Goal: Check status: Check status

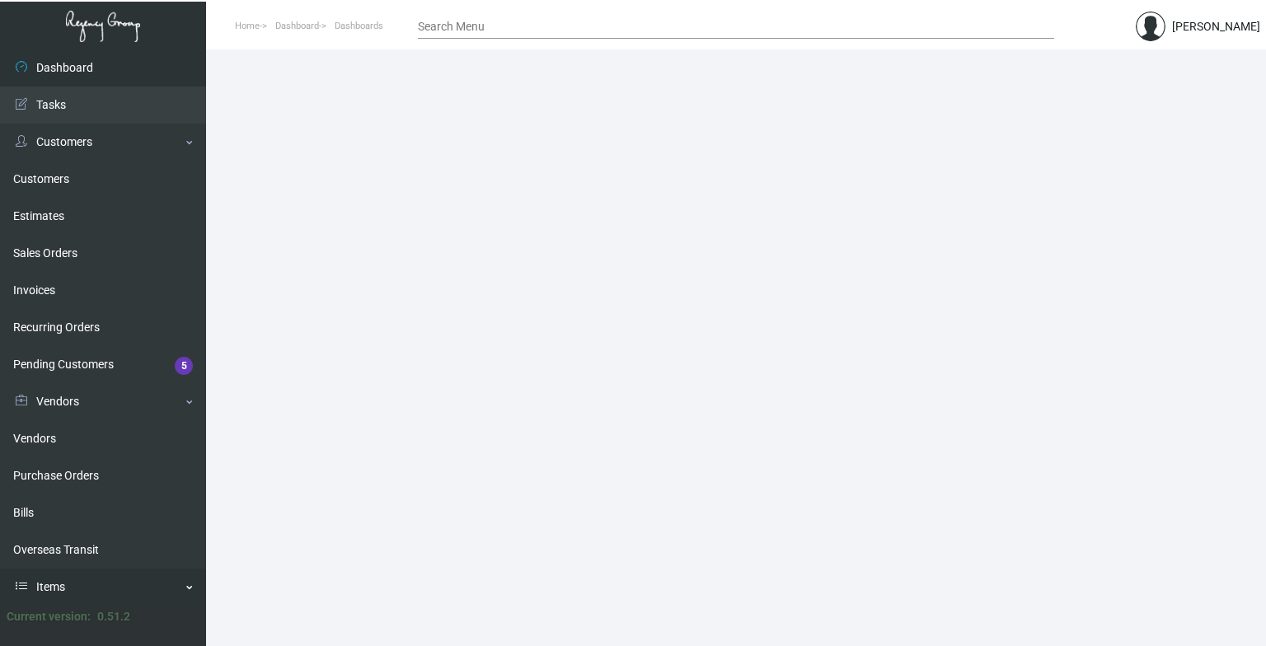
click at [30, 523] on link "Items" at bounding box center [103, 587] width 206 height 37
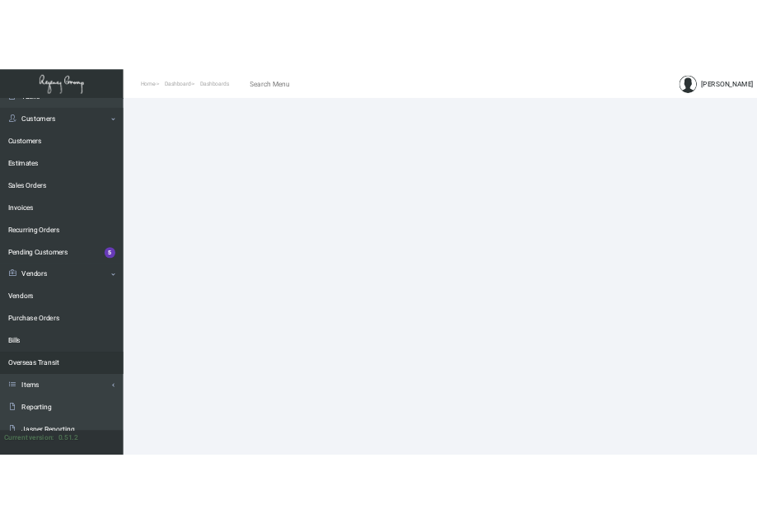
scroll to position [112, 0]
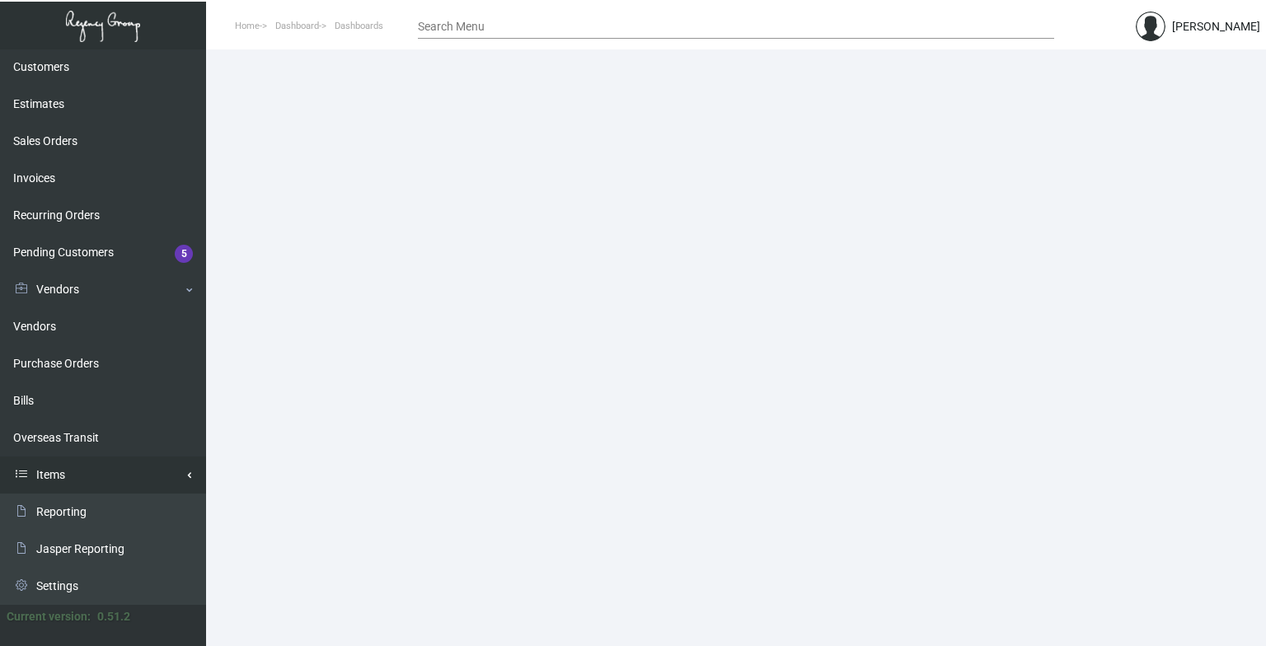
click at [71, 476] on link "Items" at bounding box center [103, 475] width 206 height 37
click at [56, 511] on link "Items" at bounding box center [103, 512] width 206 height 37
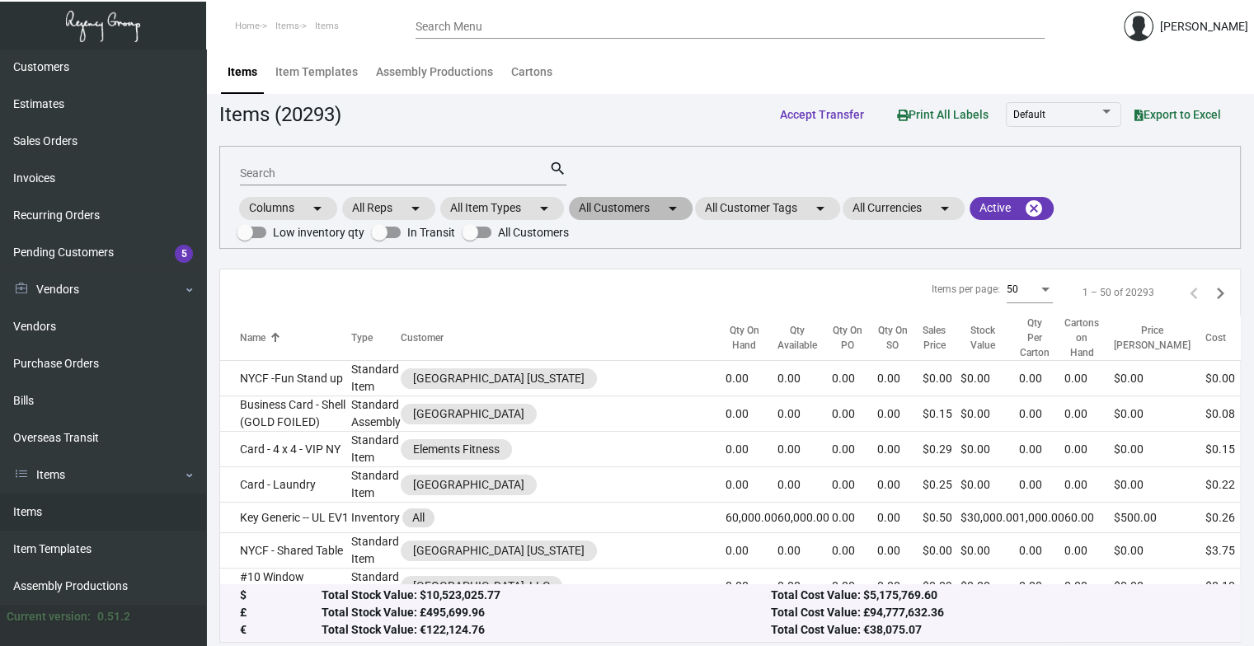
click at [607, 211] on mat-chip "All Customers arrow_drop_down" at bounding box center [631, 208] width 124 height 23
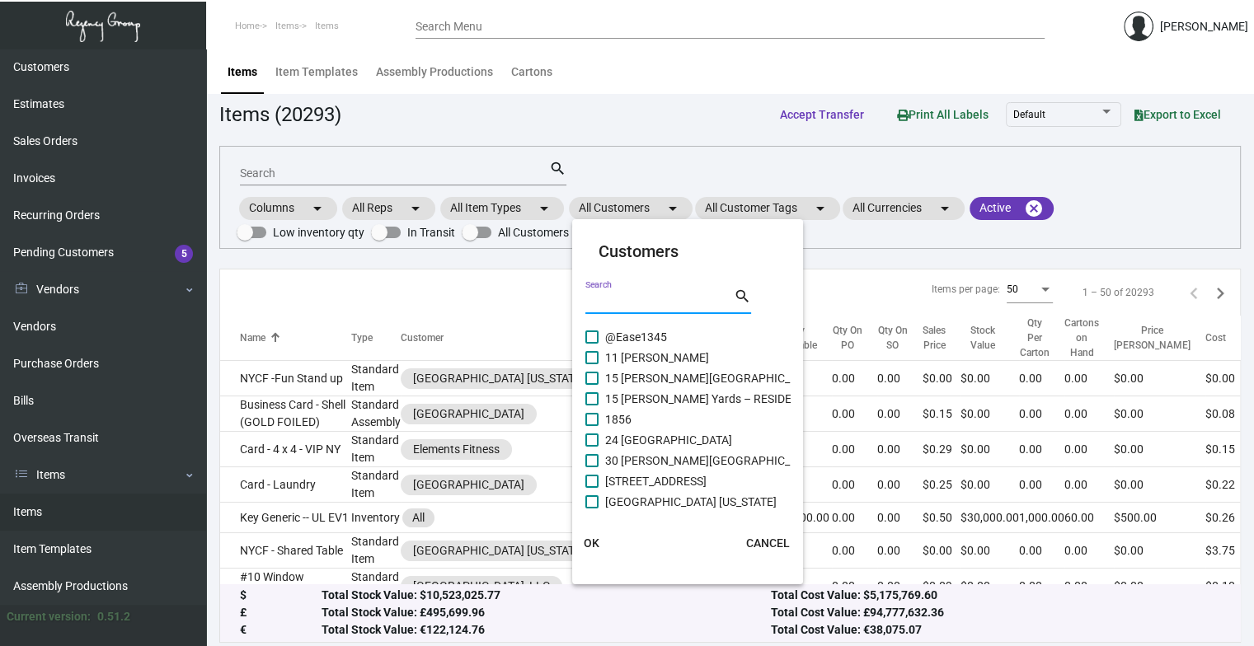
click at [630, 305] on input "Search" at bounding box center [659, 301] width 148 height 13
type input "intercont"
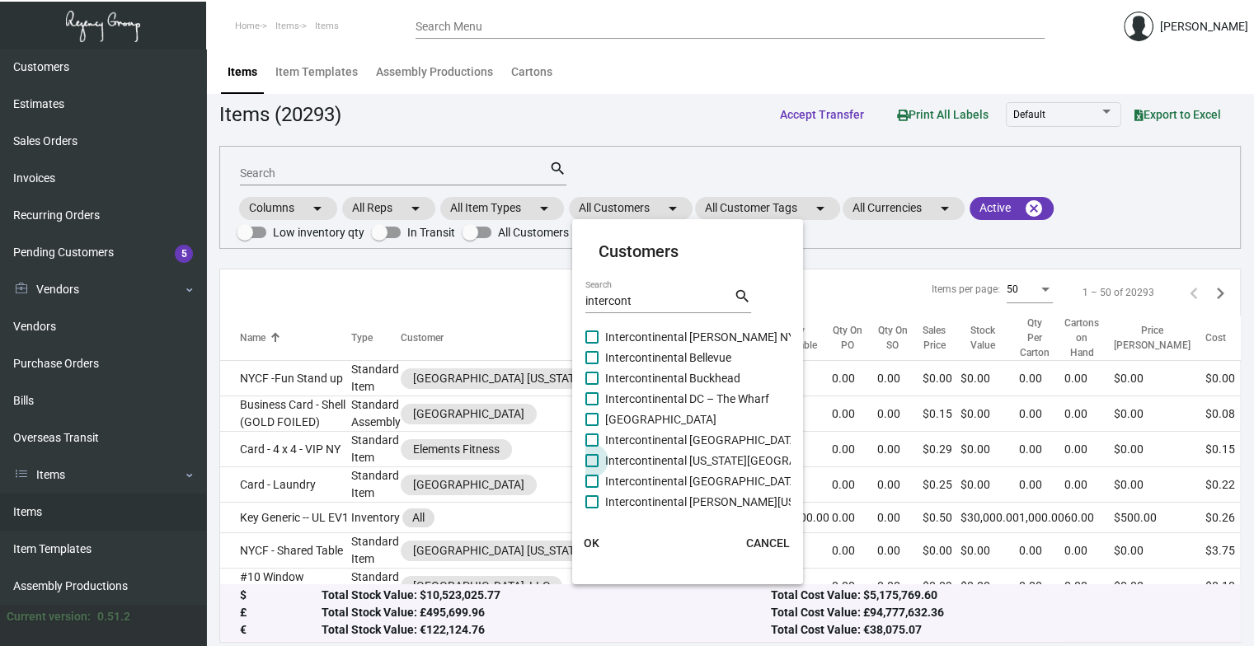
click at [705, 453] on span "Intercontinental [US_STATE][GEOGRAPHIC_DATA]" at bounding box center [731, 461] width 253 height 20
click at [592, 467] on input "Intercontinental [US_STATE][GEOGRAPHIC_DATA]" at bounding box center [591, 467] width 1 height 1
checkbox input "true"
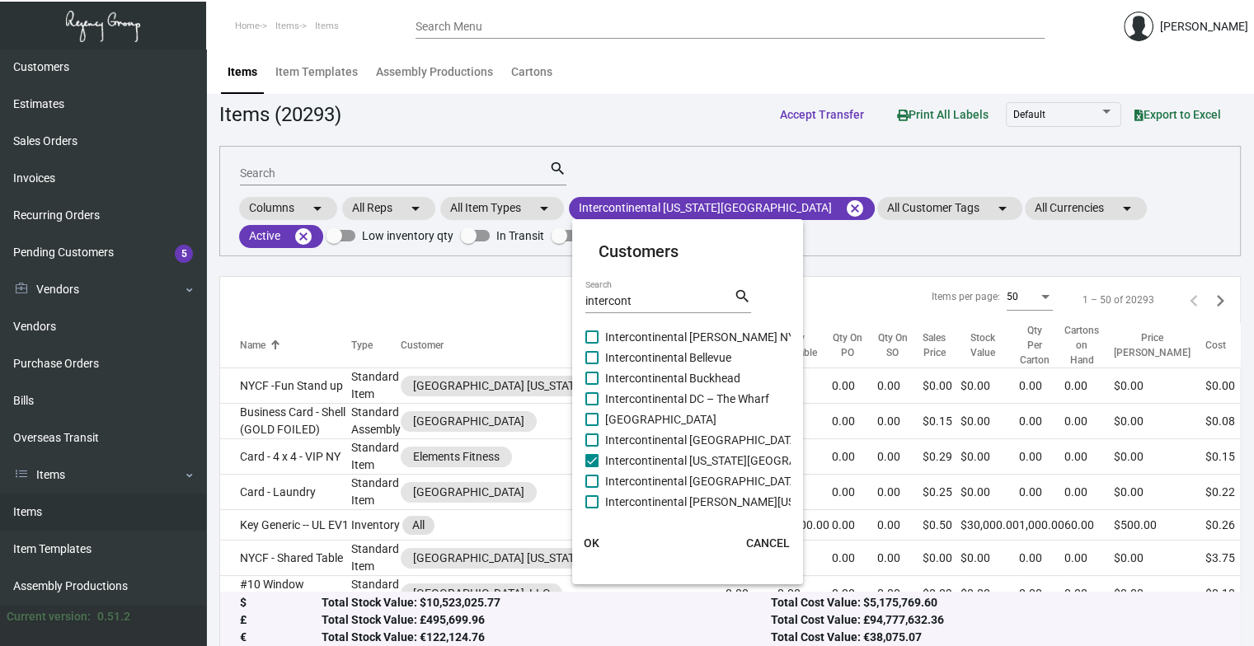
click at [589, 523] on span "OK" at bounding box center [592, 543] width 16 height 13
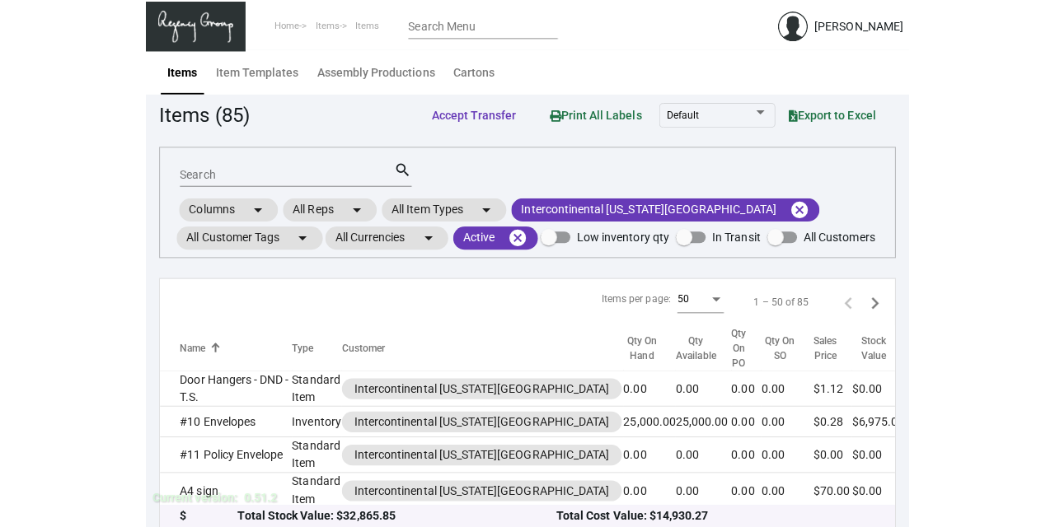
scroll to position [112, 0]
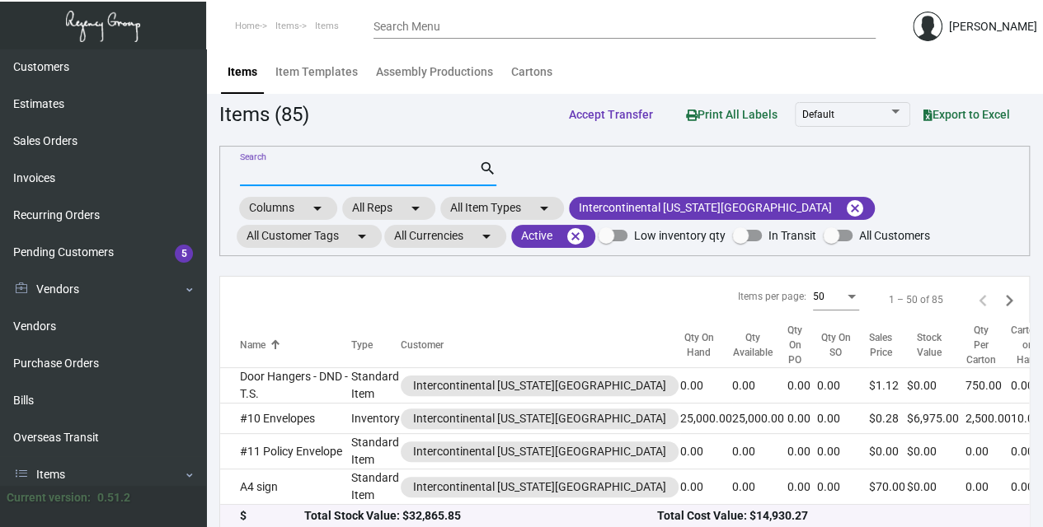
click at [340, 171] on input "Search" at bounding box center [359, 173] width 239 height 13
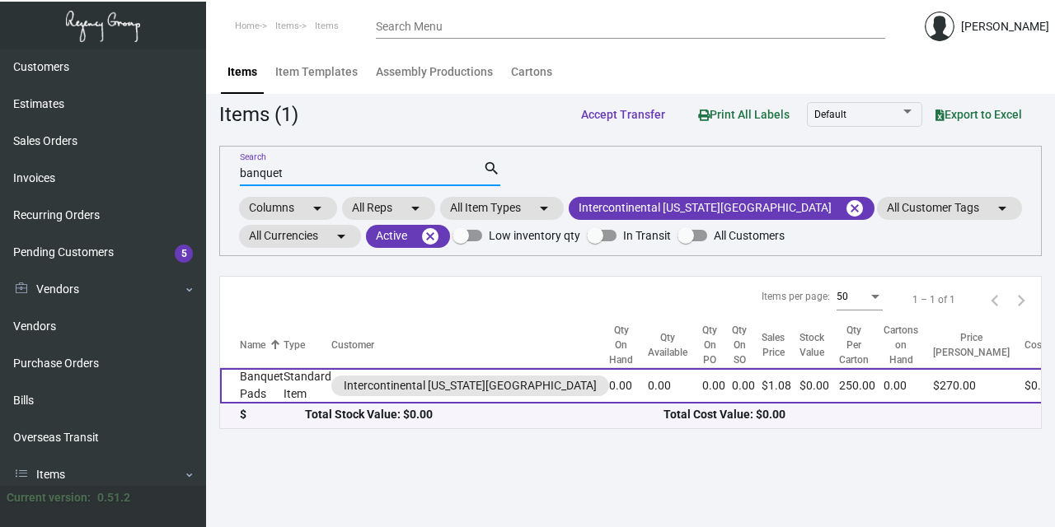
type input "banquet"
click at [267, 388] on td "Banquet Pads" at bounding box center [251, 385] width 63 height 35
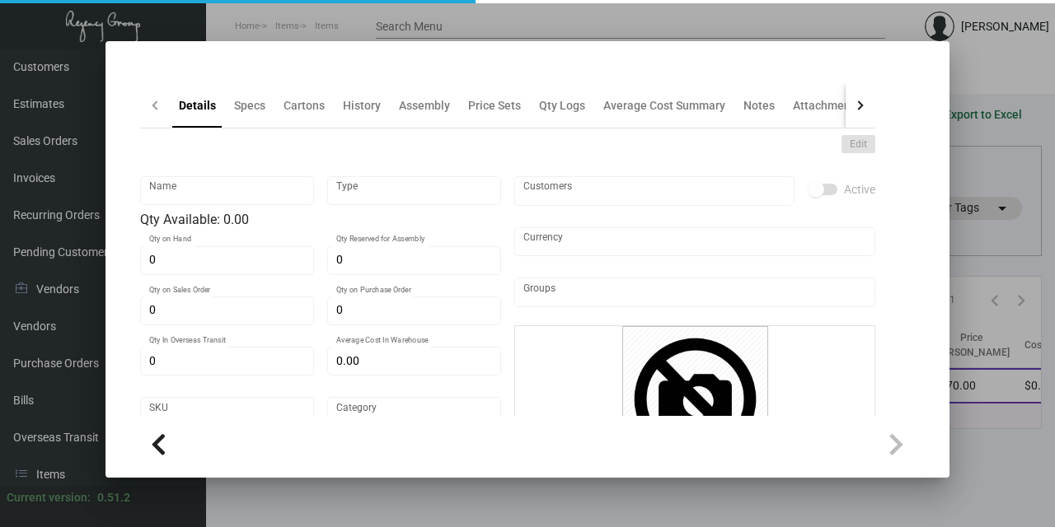
type input "Banquet Pads"
type input "Standard Item"
type input "$ 0.00"
type input "1563"
type input "Standard"
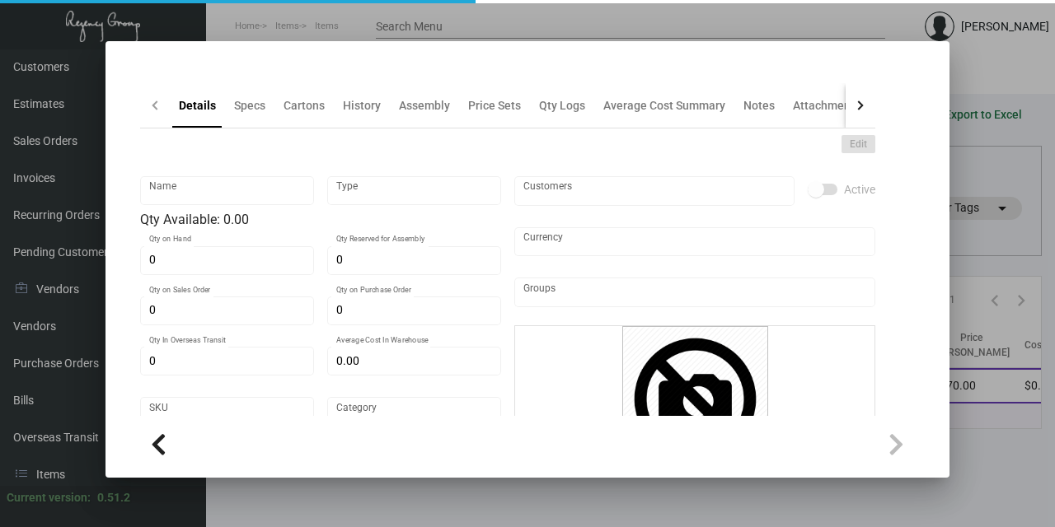
type input "250"
type input "500"
type input "$ 0.57"
type input "$ 1.08"
type textarea "Banquet Pads: Size 6x9.5, #60 bright white wove, printing 2 pms colors - Black …"
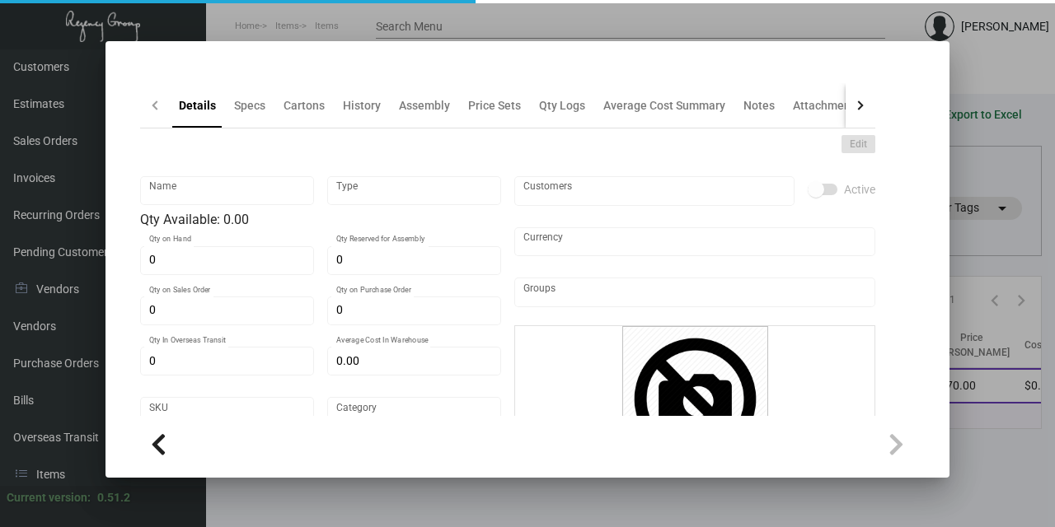
type textarea "Banquet Pads: Size 6x9.5, #60 bright white wove, printing 2 pms colors, 10 shee…"
checkbox input "true"
type input "United States Dollar $"
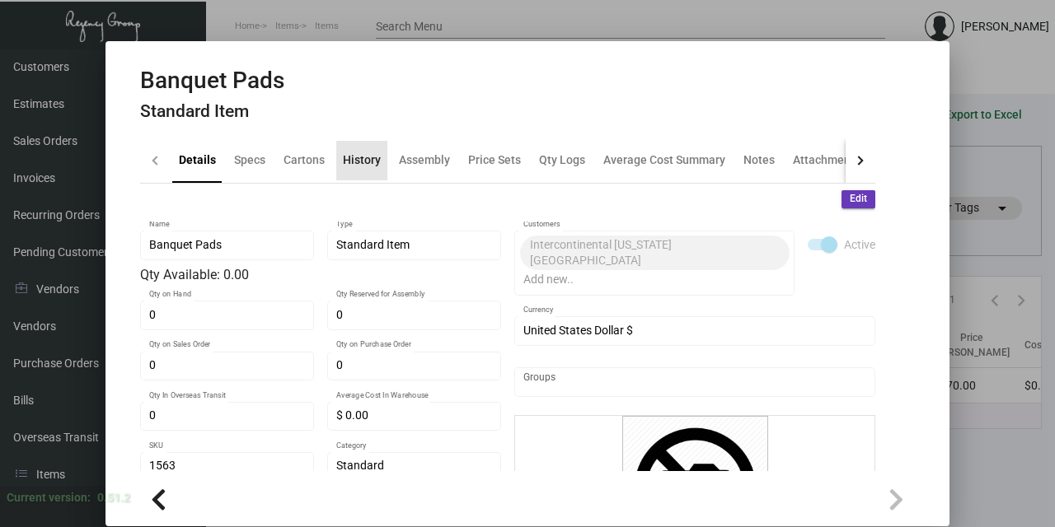
click at [357, 168] on div "History" at bounding box center [362, 160] width 38 height 17
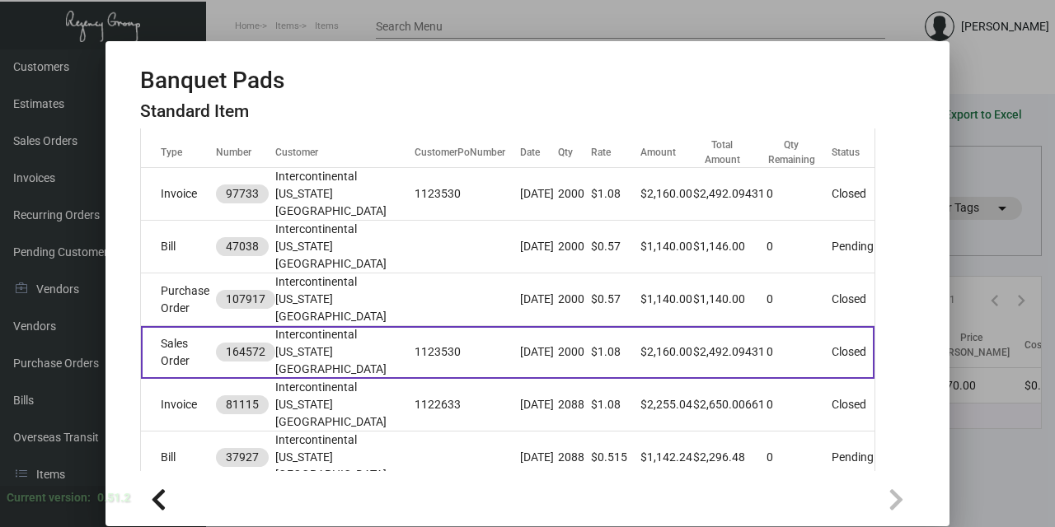
scroll to position [247, 0]
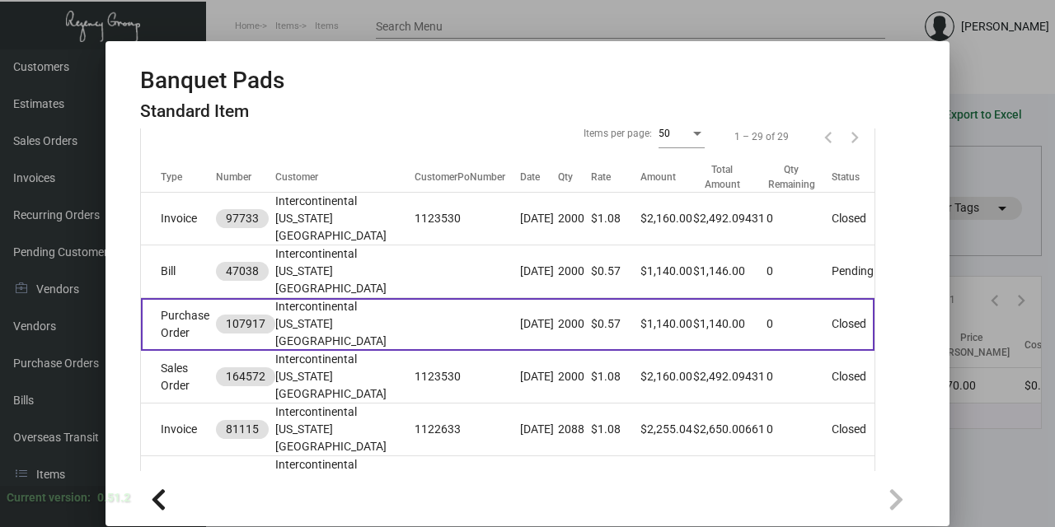
click at [564, 298] on td "2000" at bounding box center [574, 324] width 33 height 53
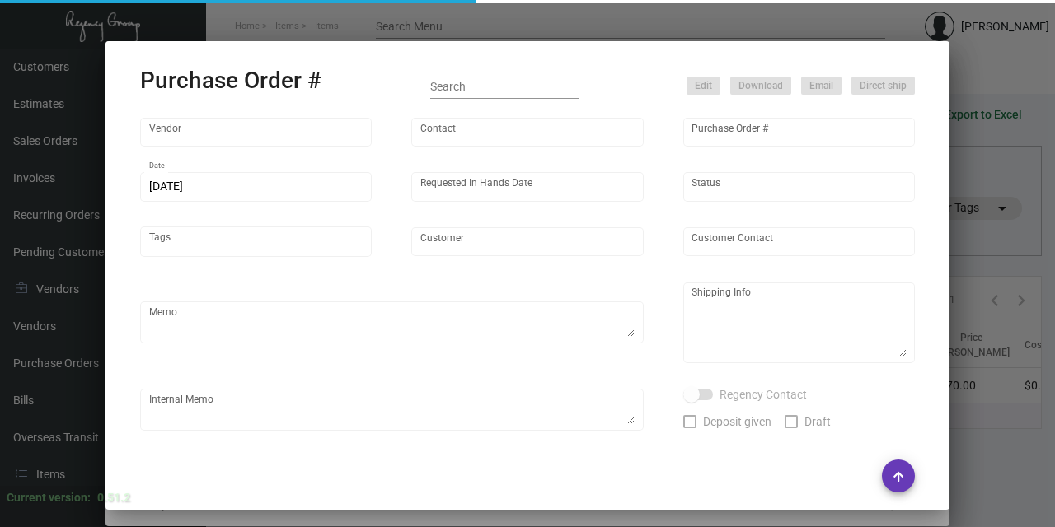
type input "Colonial Redi Record Corp."
type input "[PERSON_NAME]"
type input "107917"
type input "[DATE]"
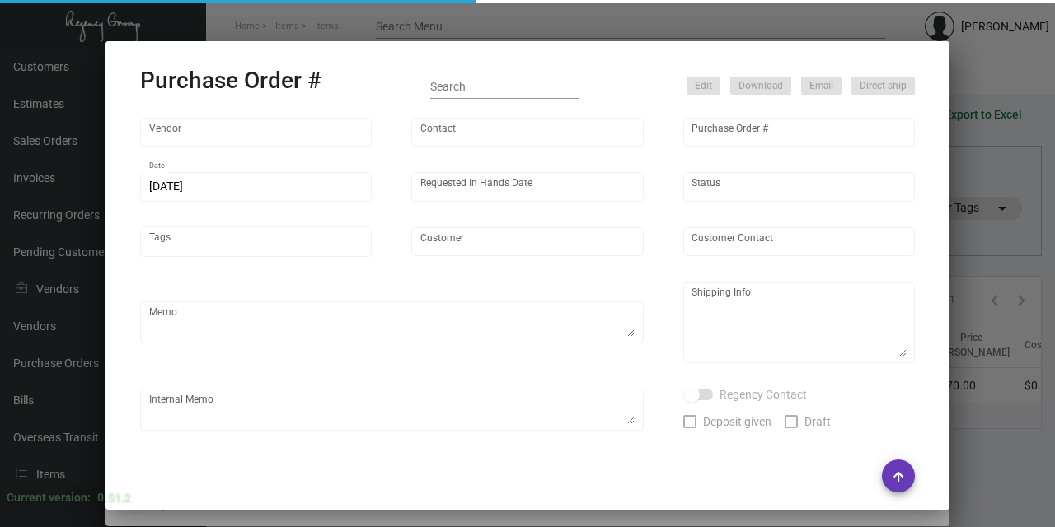
type input "Intercontinental [US_STATE][GEOGRAPHIC_DATA]"
type input "[PERSON_NAME]"
type textarea "Reorder - PO#100798 / When ready to ship, contact: [EMAIL_ADDRESS][DOMAIN_NAME]…"
type textarea "Intercontinental [US_STATE][GEOGRAPHIC_DATA] - [PERSON_NAME] [PERSON_NAME] / [P…"
type input "$ 0.00"
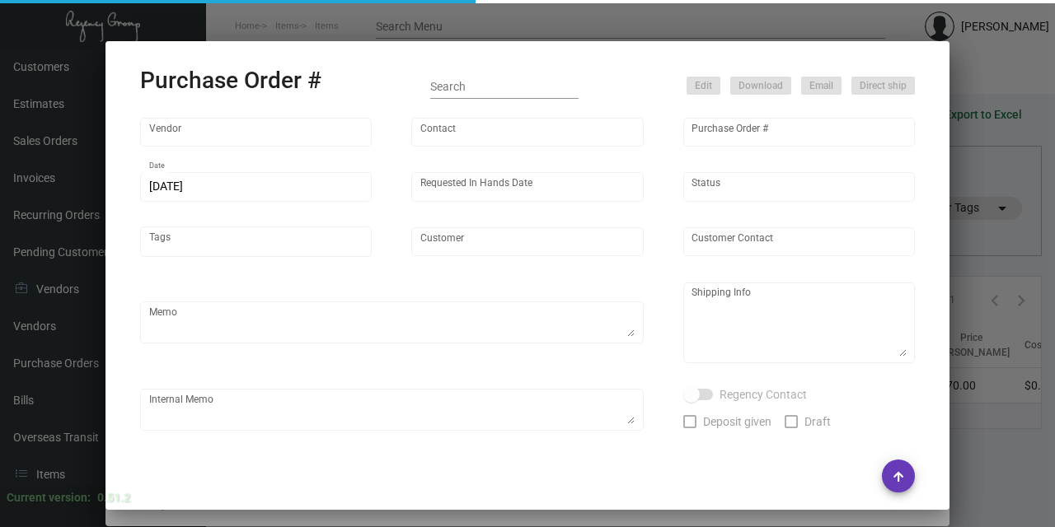
type input "United States Dollar $"
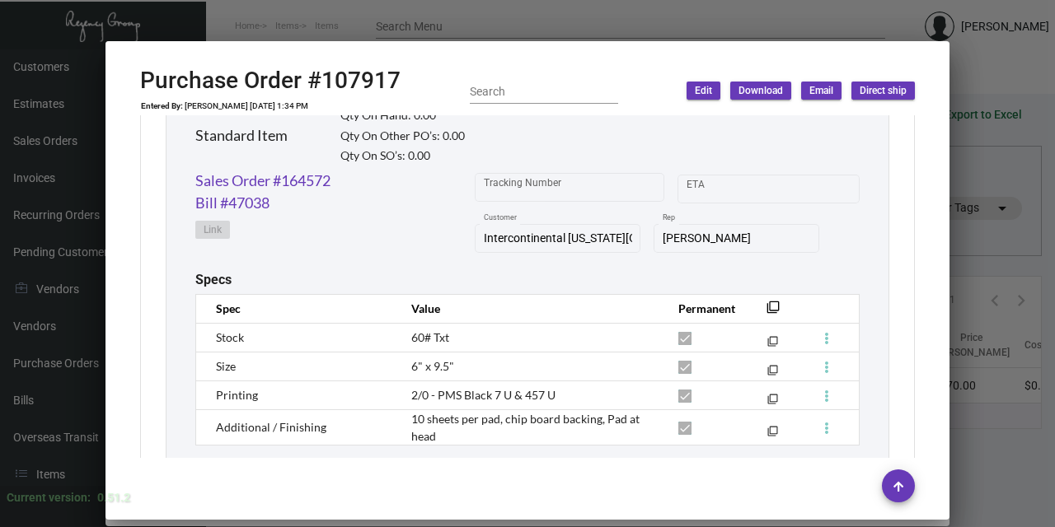
scroll to position [907, 0]
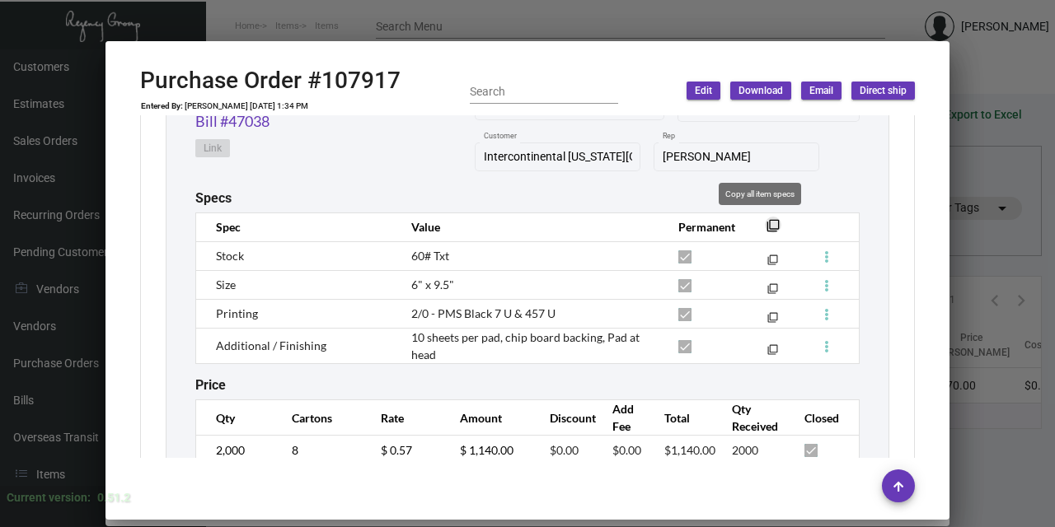
click at [766, 224] on mat-icon "filter_none" at bounding box center [772, 230] width 13 height 13
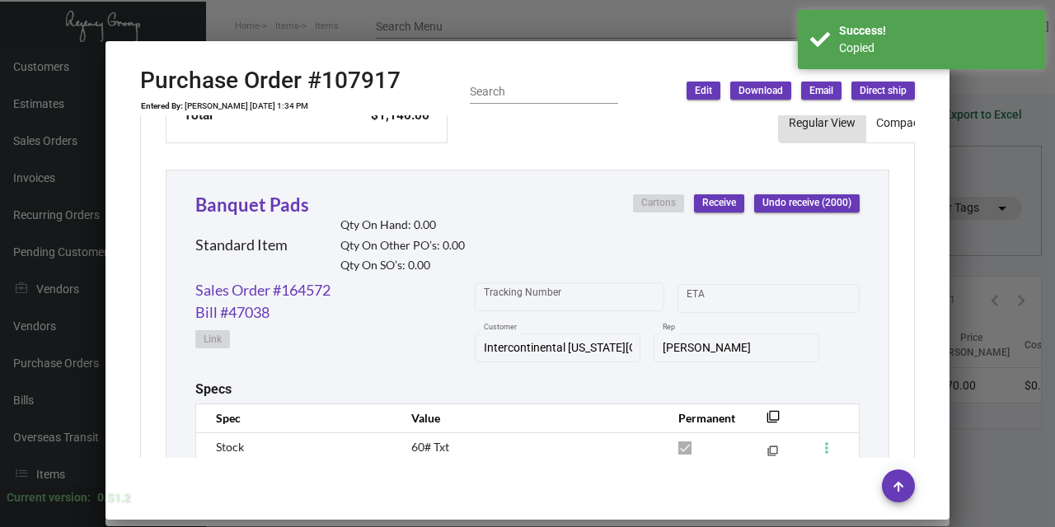
scroll to position [742, 0]
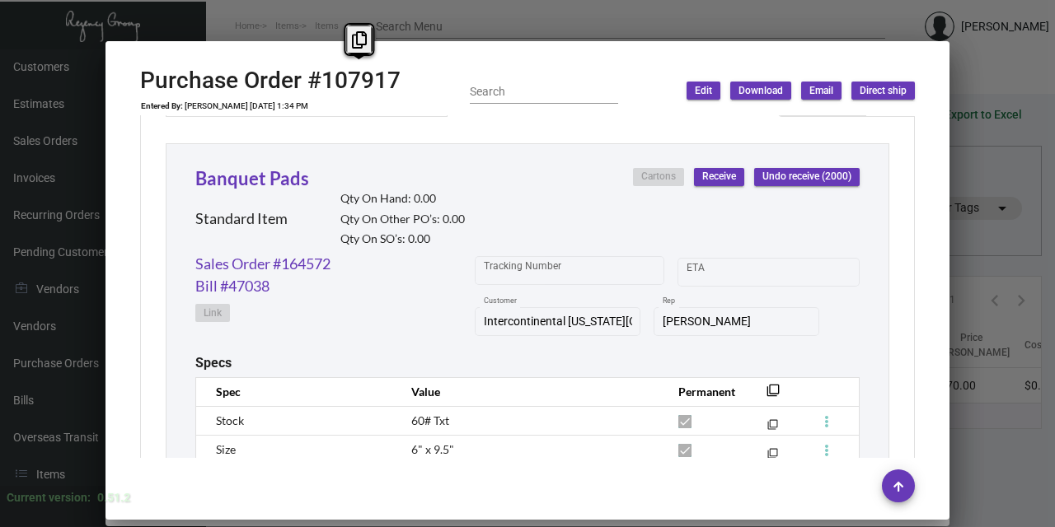
drag, startPoint x: 354, startPoint y: 87, endPoint x: 322, endPoint y: 92, distance: 32.7
click at [322, 92] on div "Purchase Order #107917 Entered By: [PERSON_NAME] [DATE] 1:34 PM Search Edit Dow…" at bounding box center [527, 91] width 775 height 49
click at [356, 43] on icon at bounding box center [359, 39] width 15 height 17
copy h2 "107917"
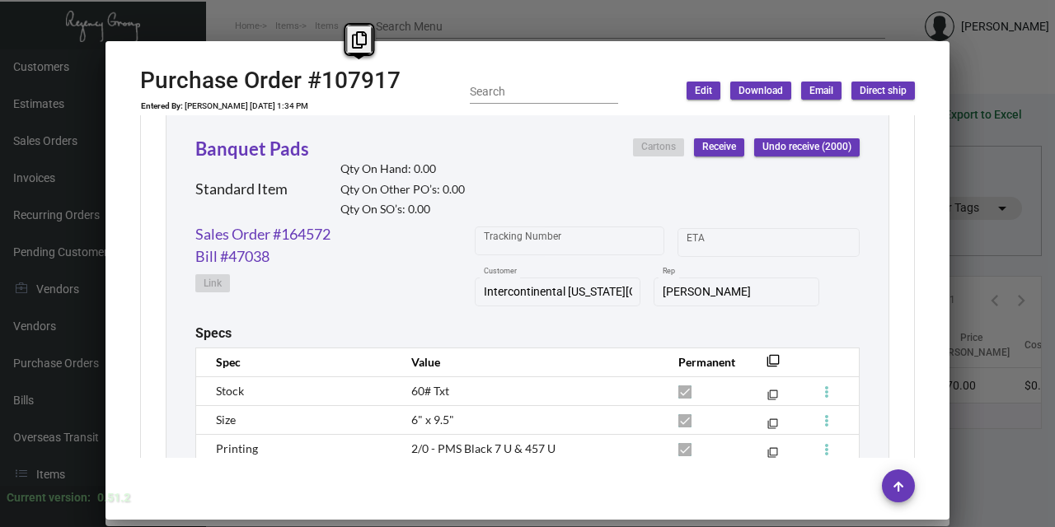
scroll to position [734, 0]
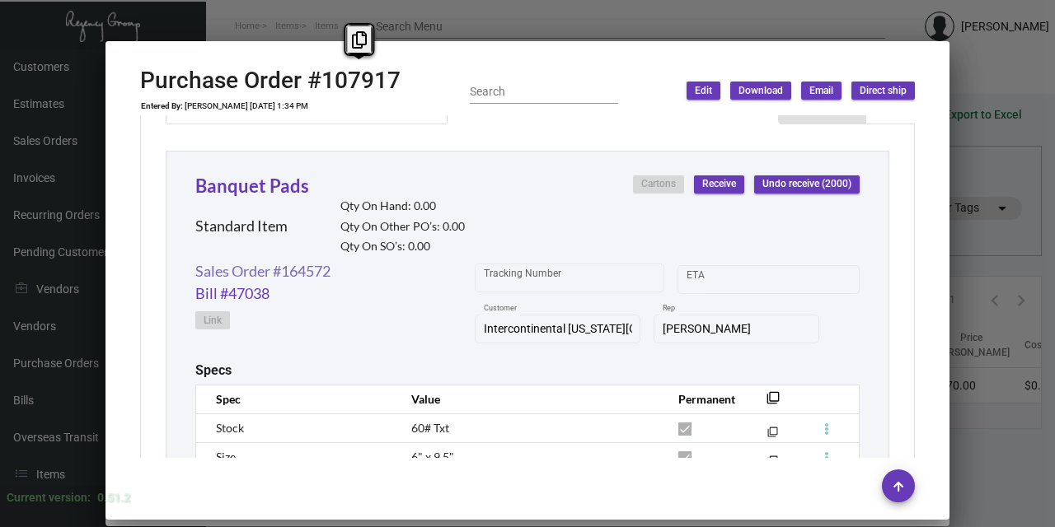
click at [255, 264] on link "Sales Order #164572" at bounding box center [262, 271] width 135 height 22
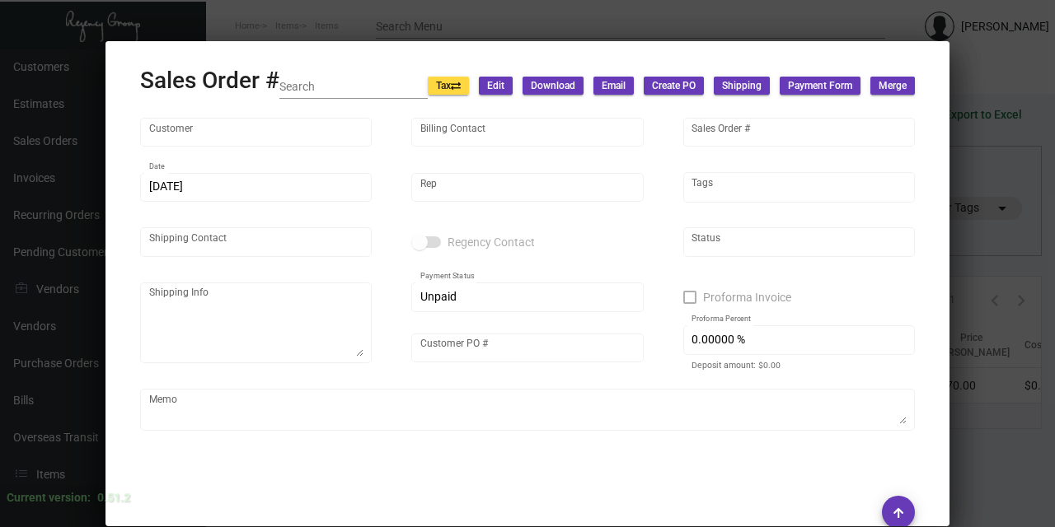
type input "Intercontinental [US_STATE][GEOGRAPHIC_DATA]"
type input "Accounts Paybale"
type input "164572"
type input "[DATE]"
type input "[PERSON_NAME]"
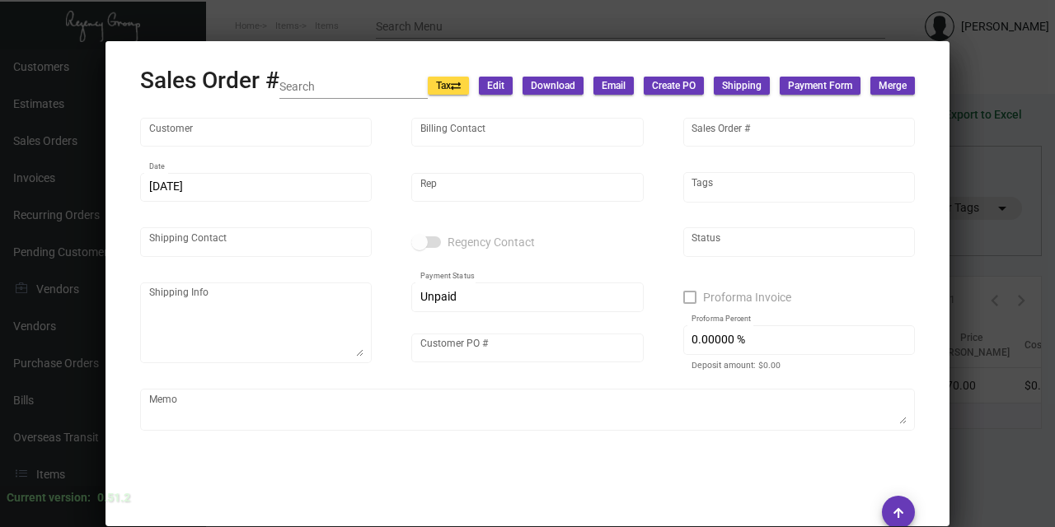
type input "[PERSON_NAME]"
type textarea "Intercontinental [US_STATE][GEOGRAPHIC_DATA] - [PERSON_NAME] [PERSON_NAME] / [P…"
type input "1123530"
type textarea "M&W Delivery [DATE]"
type input "United States Dollar $"
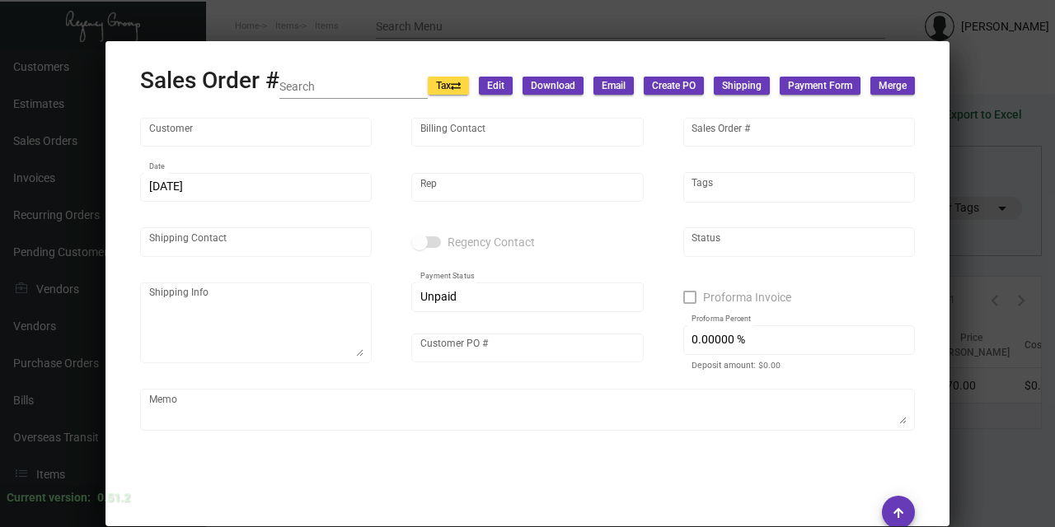
type input "$ 128.95"
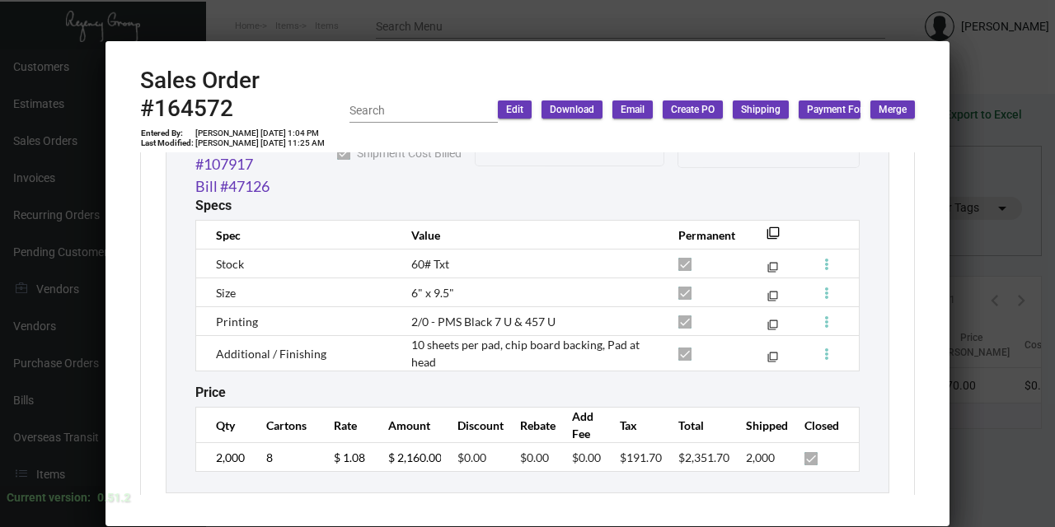
scroll to position [1104, 0]
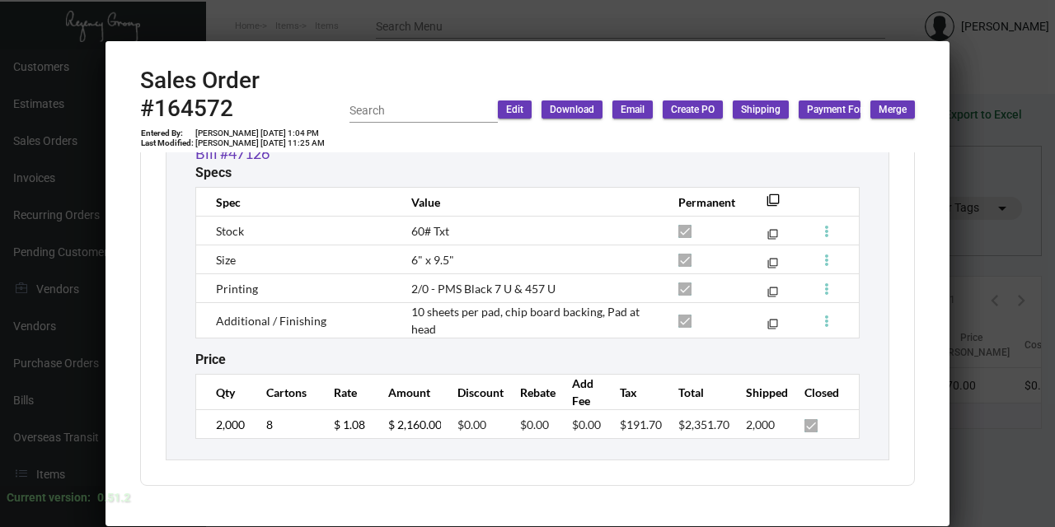
click at [769, 88] on div at bounding box center [527, 263] width 1055 height 527
